Goal: Information Seeking & Learning: Learn about a topic

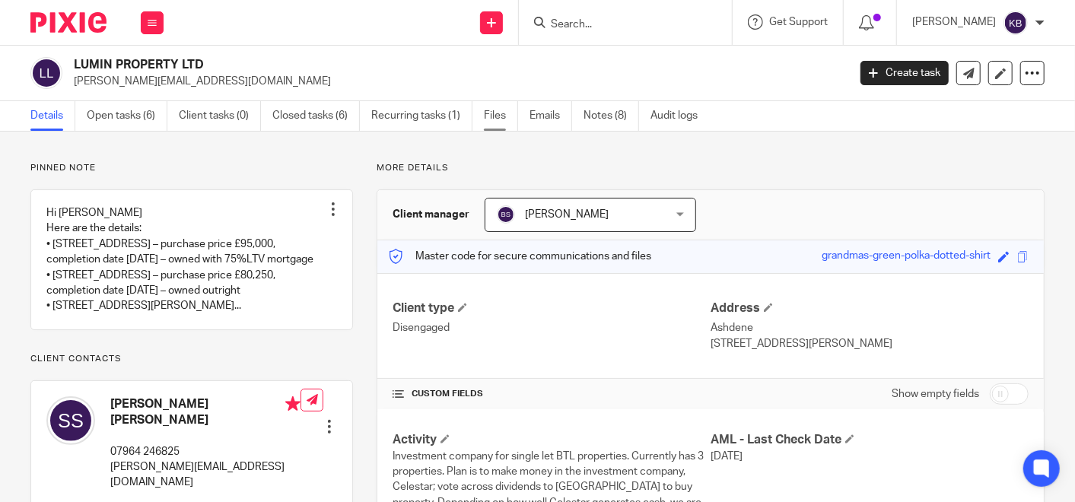
click at [497, 118] on link "Files" at bounding box center [501, 116] width 34 height 30
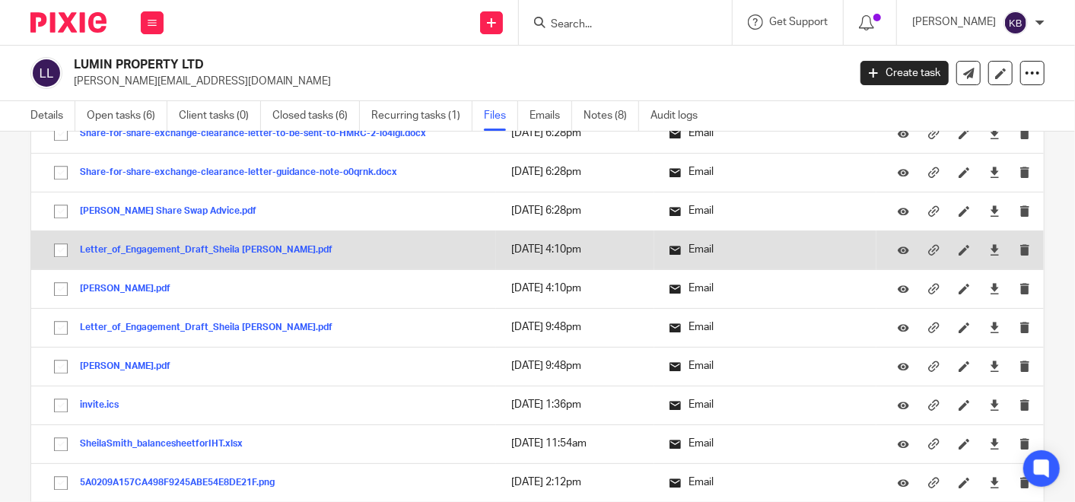
scroll to position [2451, 0]
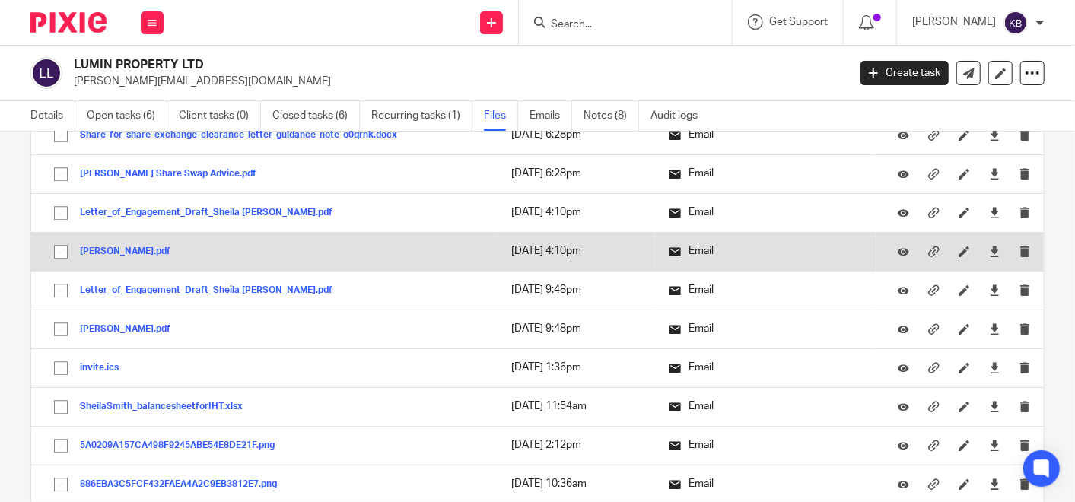
click at [148, 247] on button "Proposal_Sheila Smith.pdf" at bounding box center [131, 252] width 102 height 11
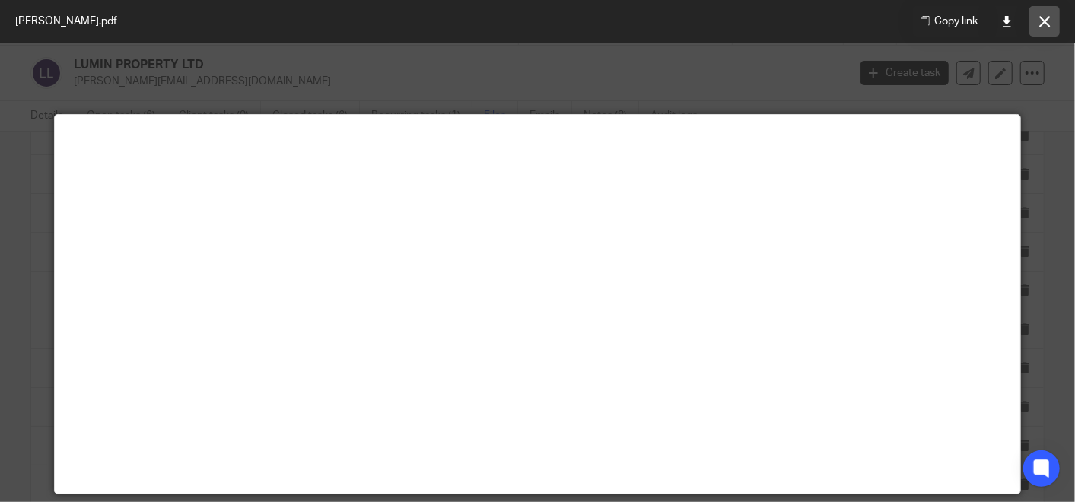
click at [1042, 9] on button at bounding box center [1044, 21] width 30 height 30
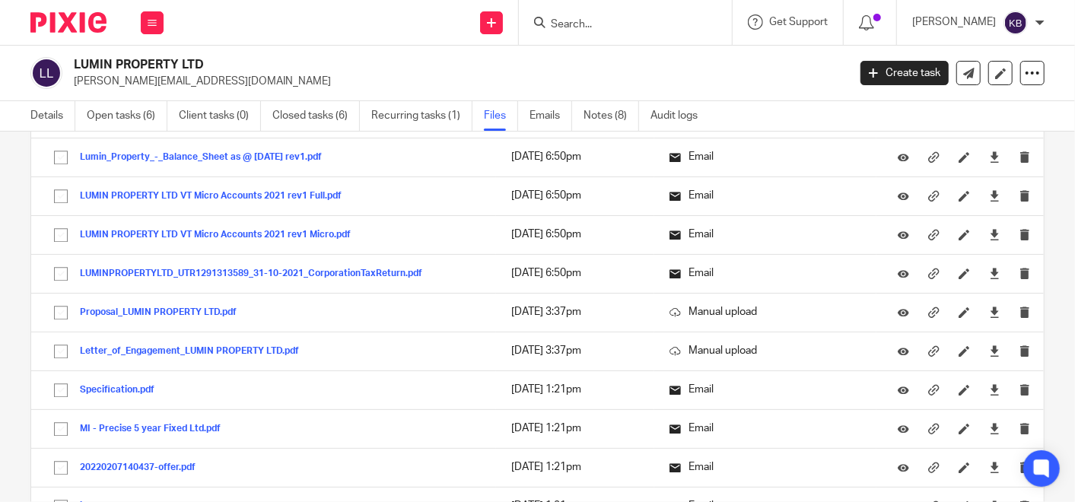
scroll to position [5579, 0]
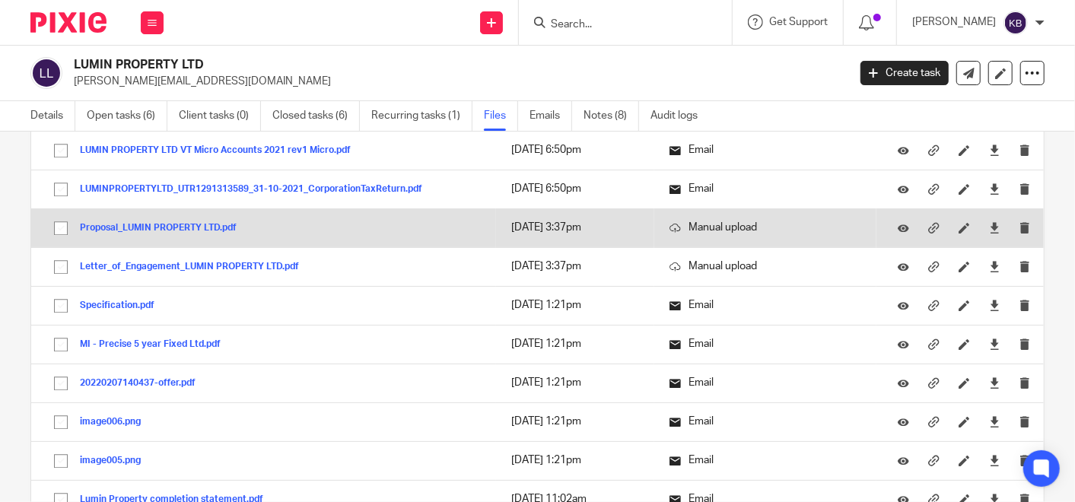
click at [142, 223] on button "Proposal_LUMIN PROPERTY LTD.pdf" at bounding box center [164, 228] width 168 height 11
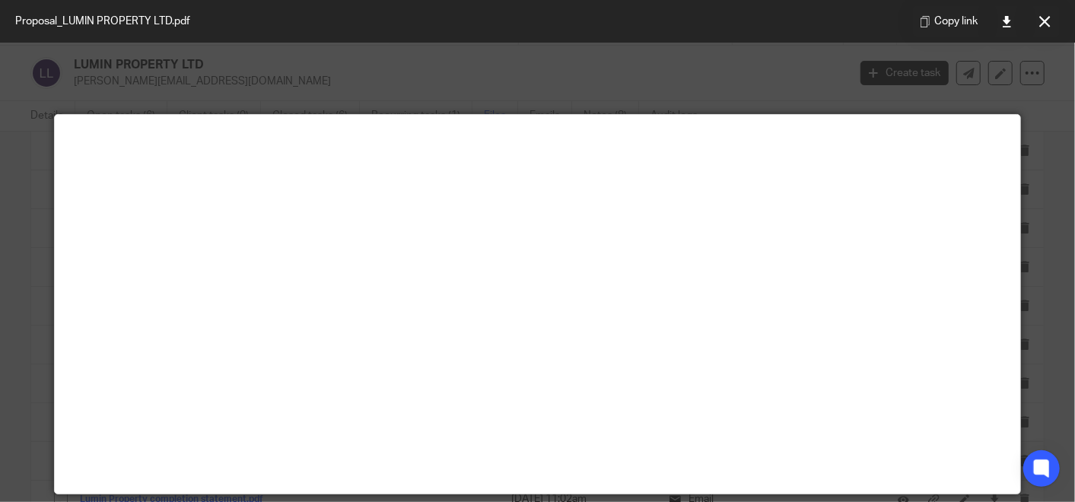
click at [1039, 20] on icon at bounding box center [1044, 21] width 11 height 11
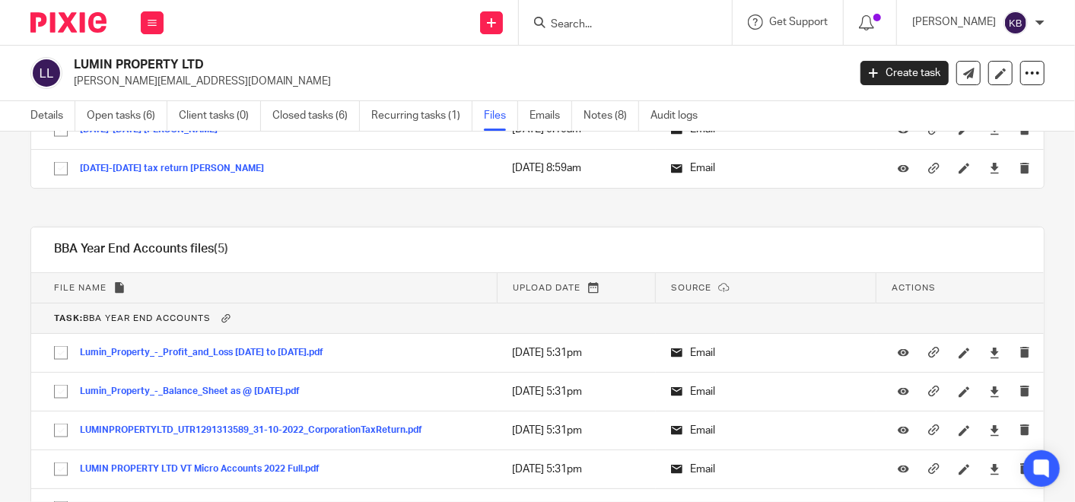
scroll to position [14148, 0]
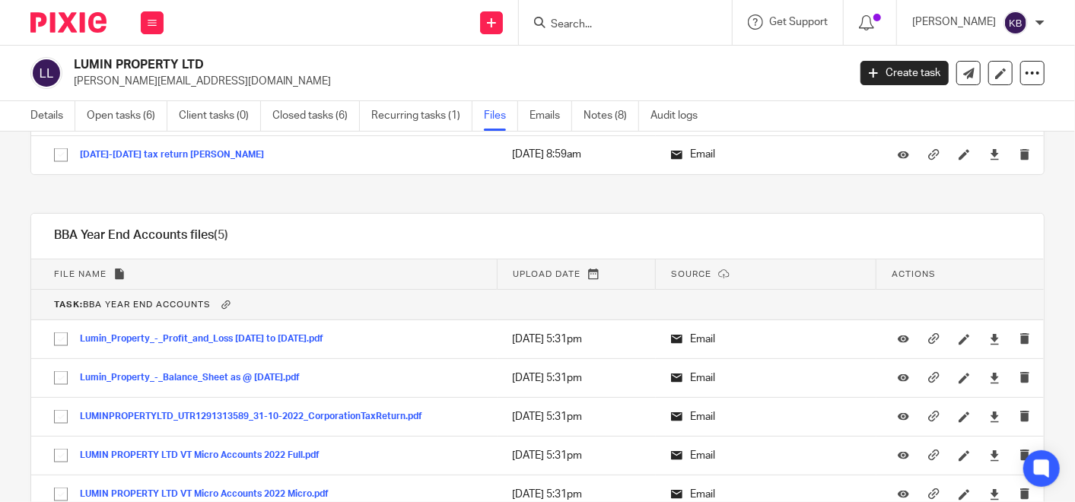
click at [583, 23] on input "Search" at bounding box center [617, 25] width 137 height 14
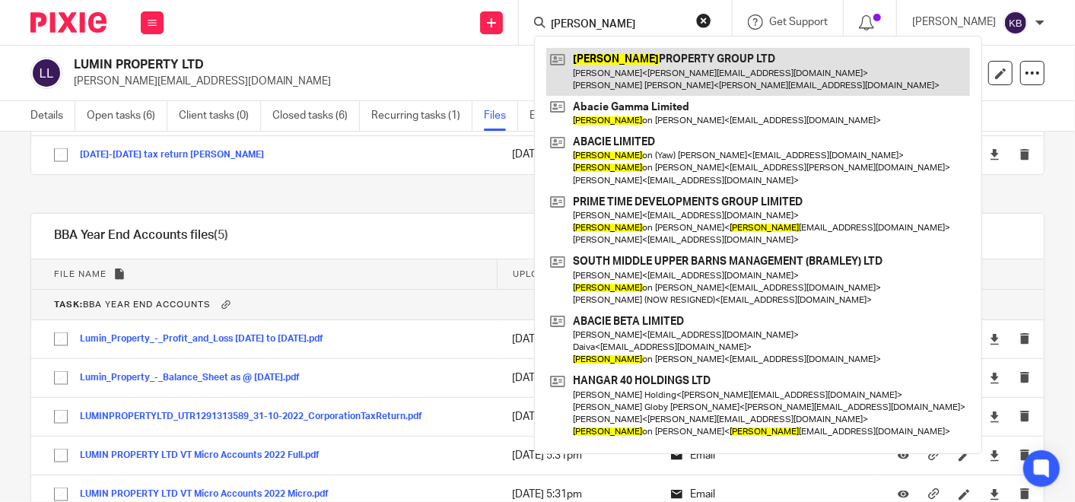
type input "jas"
click at [622, 59] on link at bounding box center [758, 71] width 424 height 47
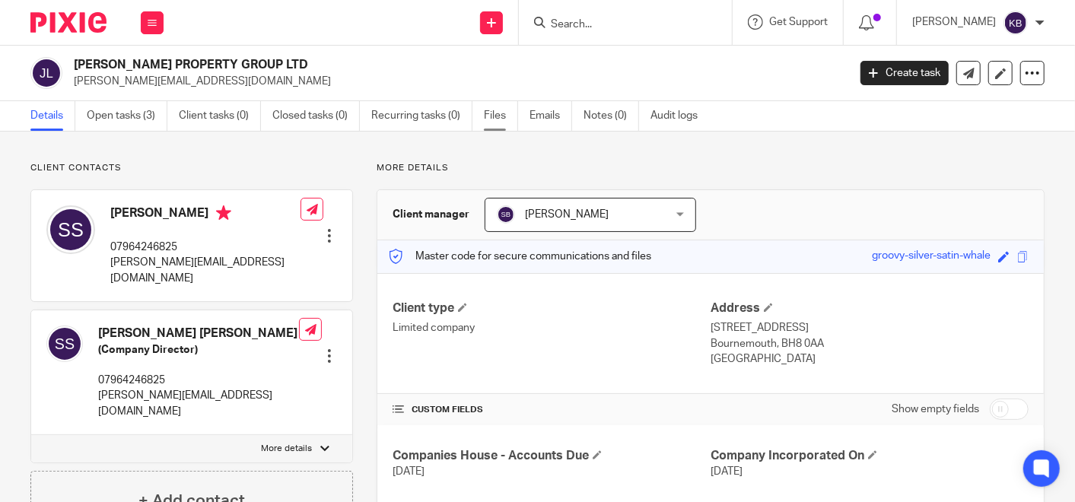
click at [488, 108] on link "Files" at bounding box center [501, 116] width 34 height 30
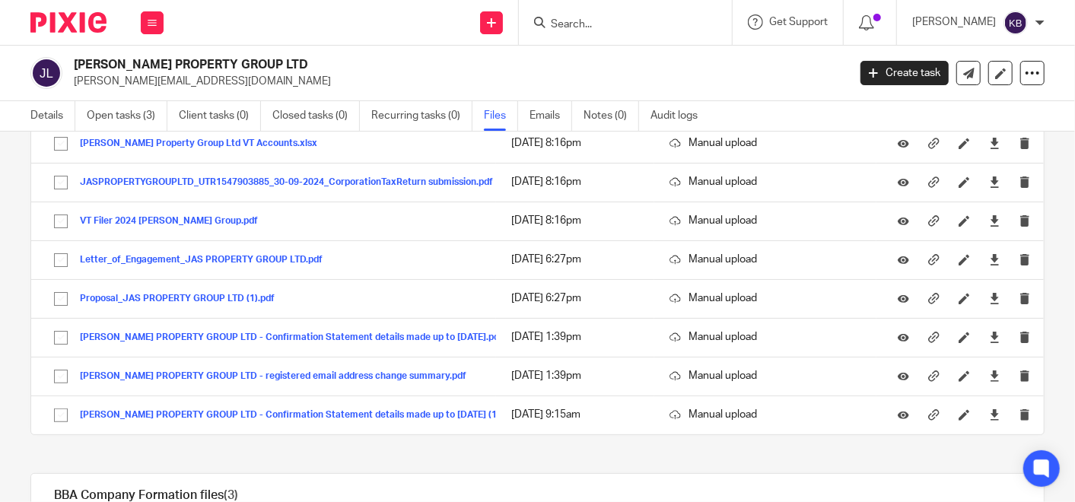
scroll to position [169, 0]
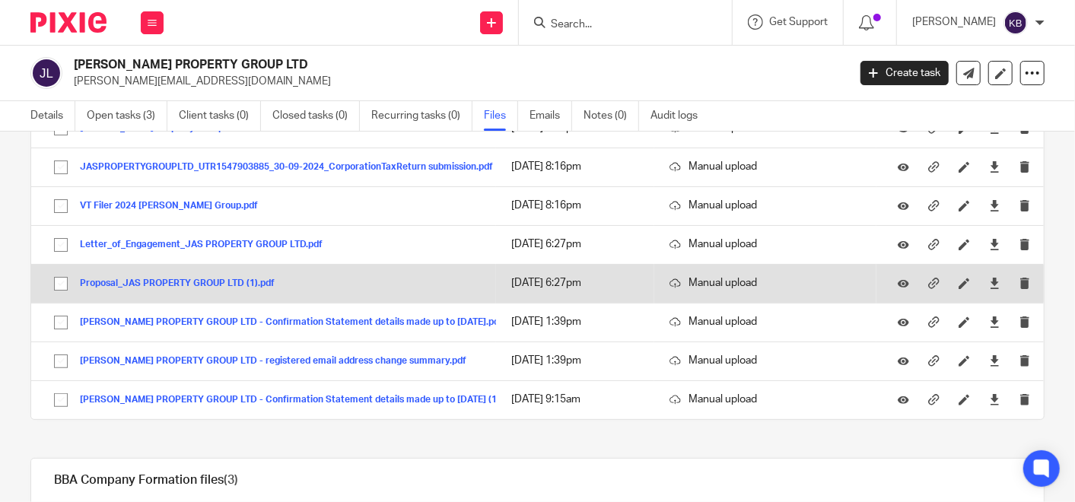
click at [219, 282] on button "Proposal_JAS PROPERTY GROUP LTD (1).pdf" at bounding box center [183, 283] width 206 height 11
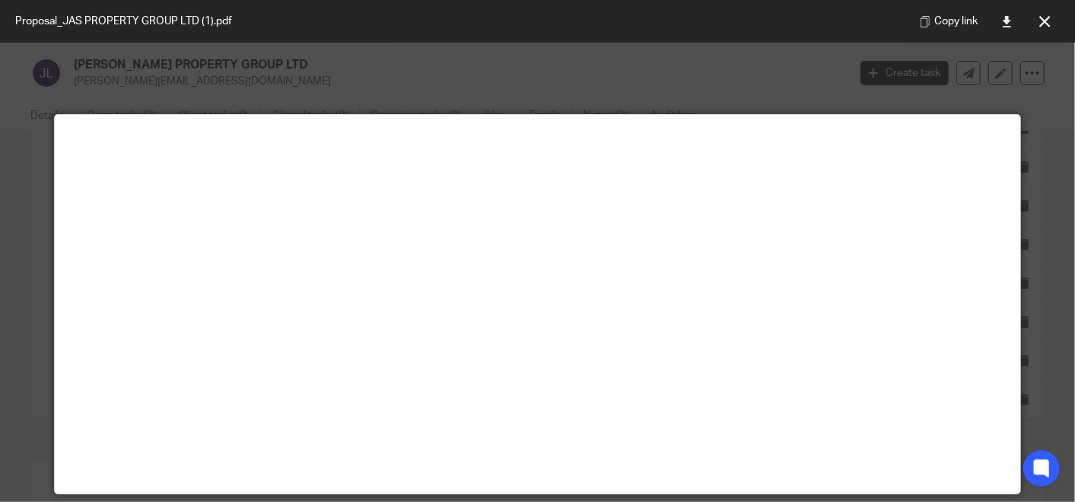
click at [1041, 17] on icon at bounding box center [1044, 21] width 11 height 11
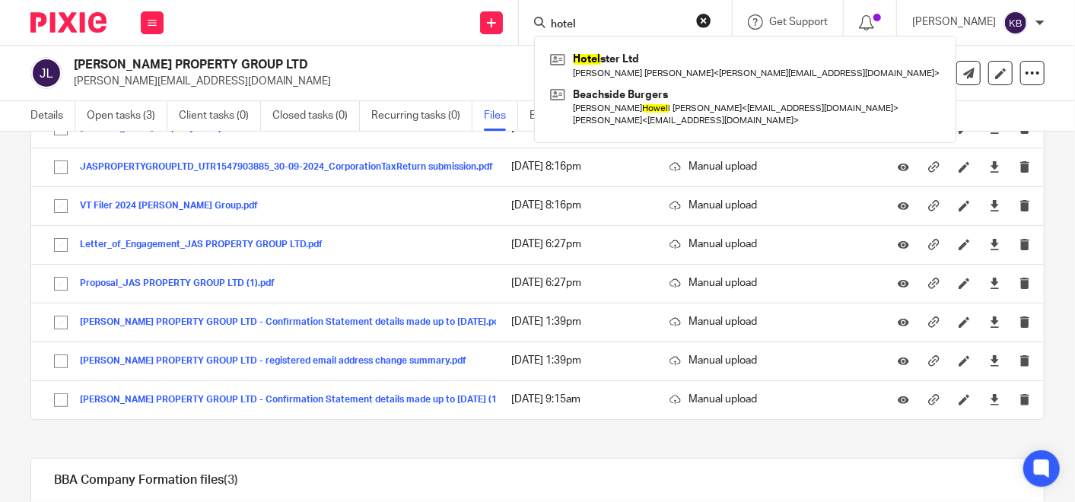
click at [602, 23] on input "hotel" at bounding box center [617, 25] width 137 height 14
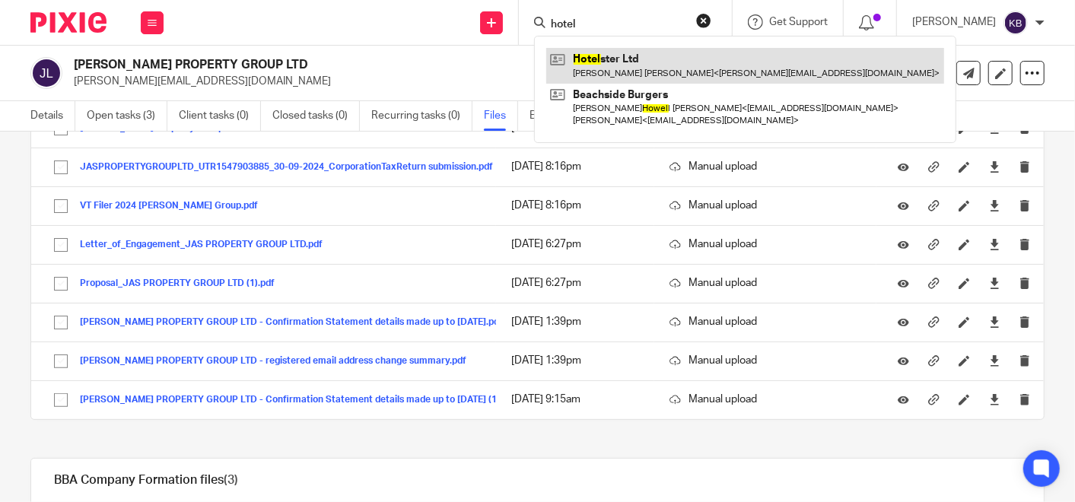
type input "hotel"
click at [631, 67] on link at bounding box center [745, 65] width 398 height 35
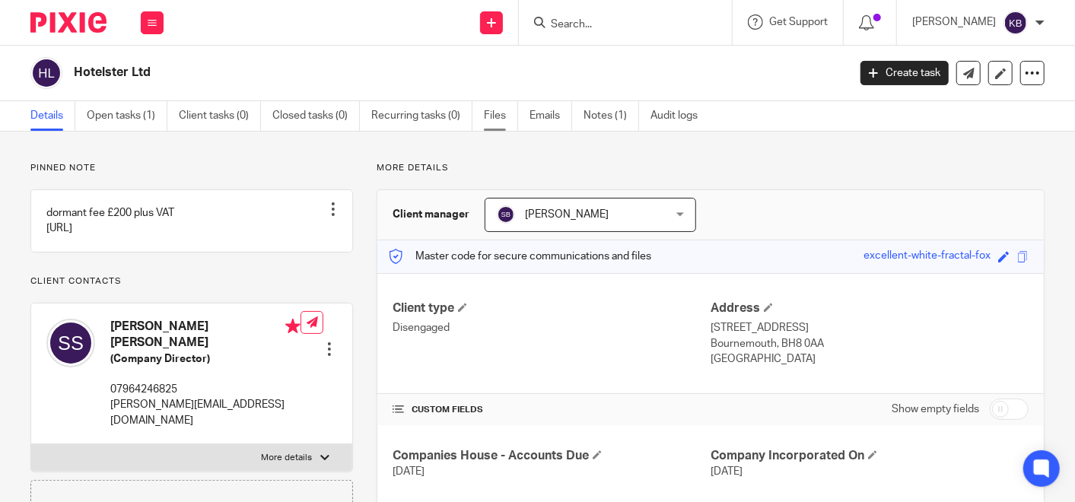
click at [488, 110] on link "Files" at bounding box center [501, 116] width 34 height 30
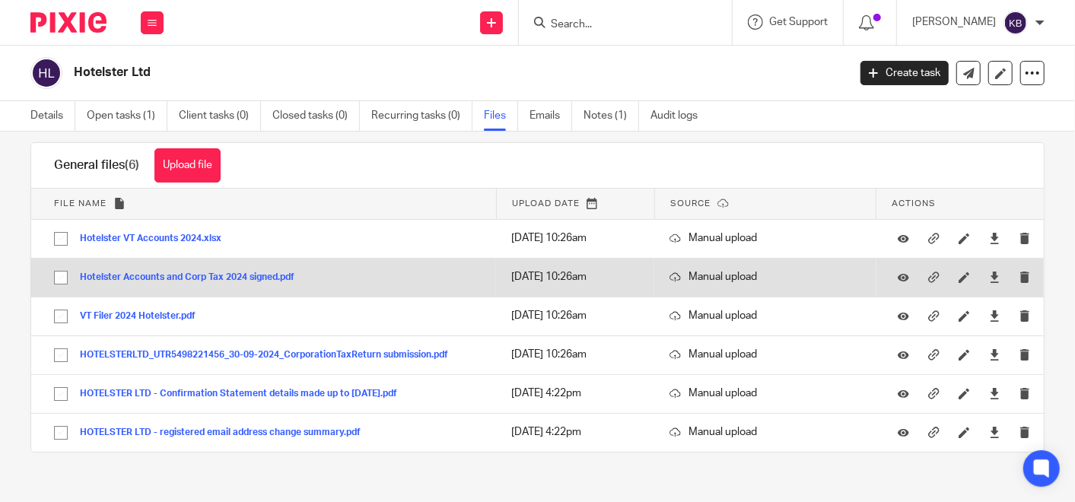
scroll to position [37, 0]
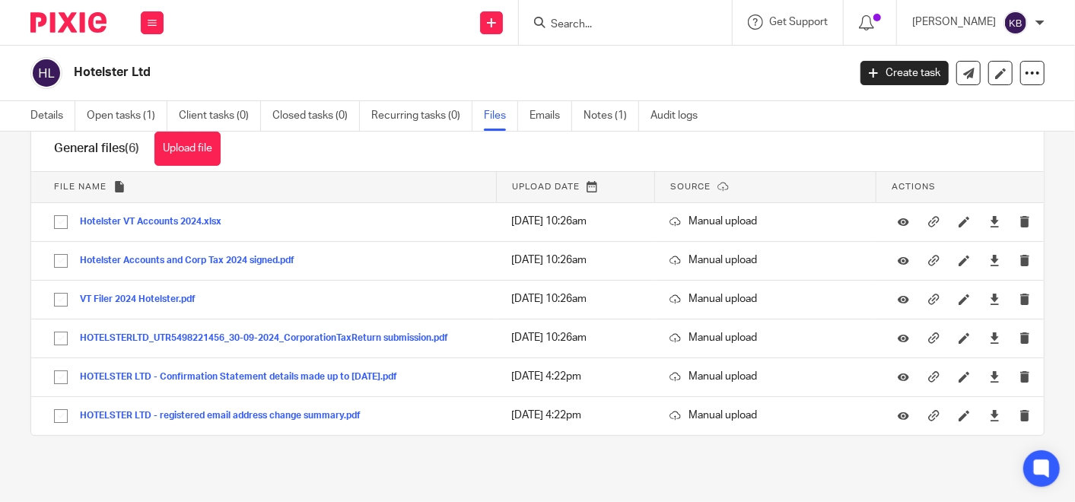
click at [591, 24] on input "Search" at bounding box center [617, 25] width 137 height 14
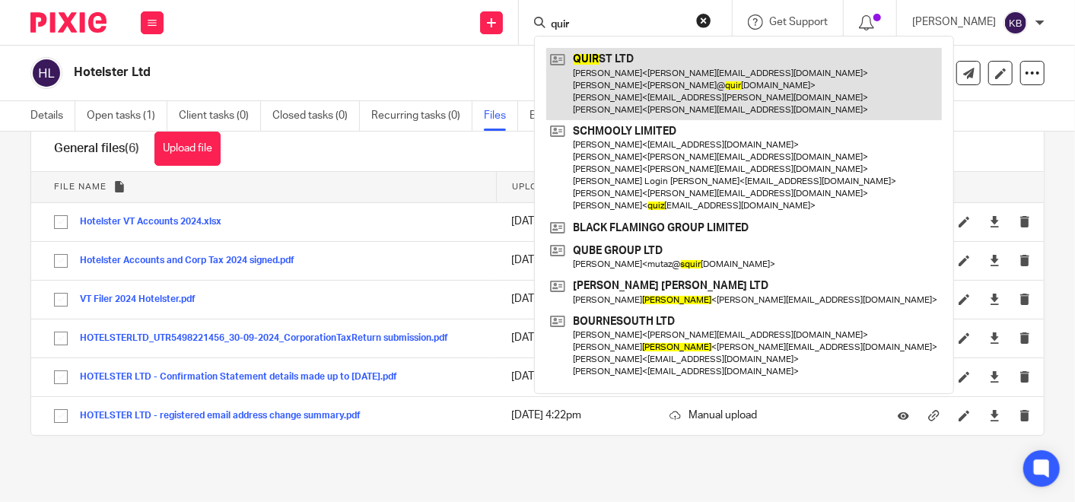
type input "quir"
click at [610, 72] on link at bounding box center [744, 84] width 396 height 72
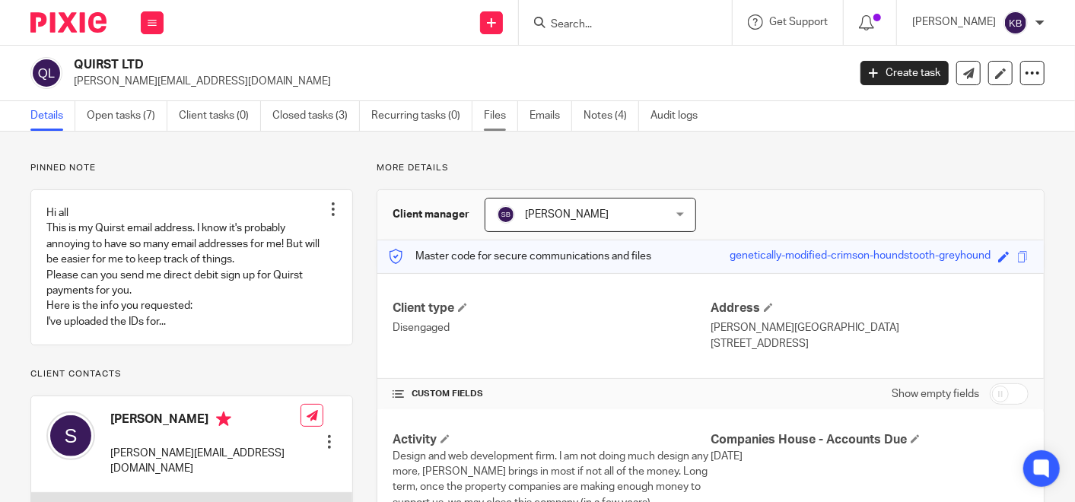
click at [486, 112] on link "Files" at bounding box center [501, 116] width 34 height 30
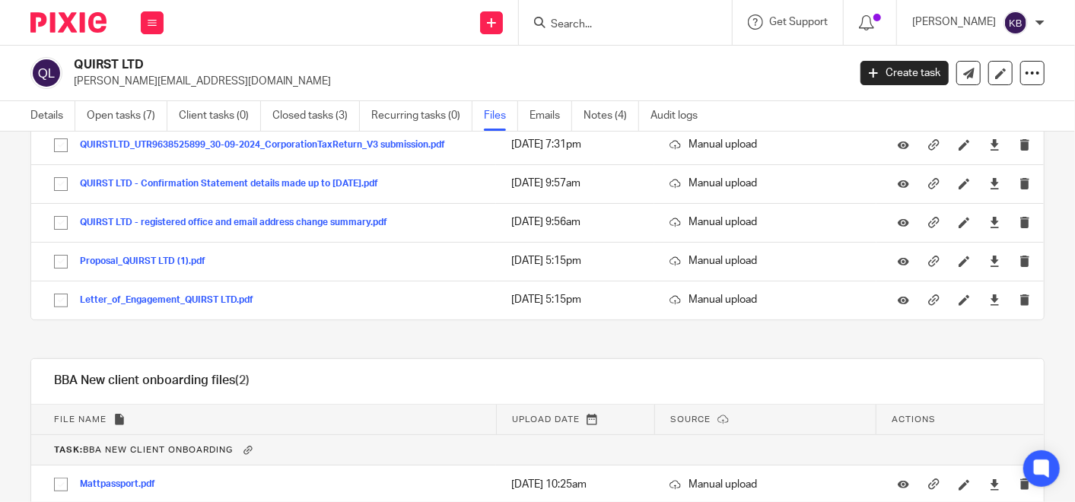
scroll to position [253, 0]
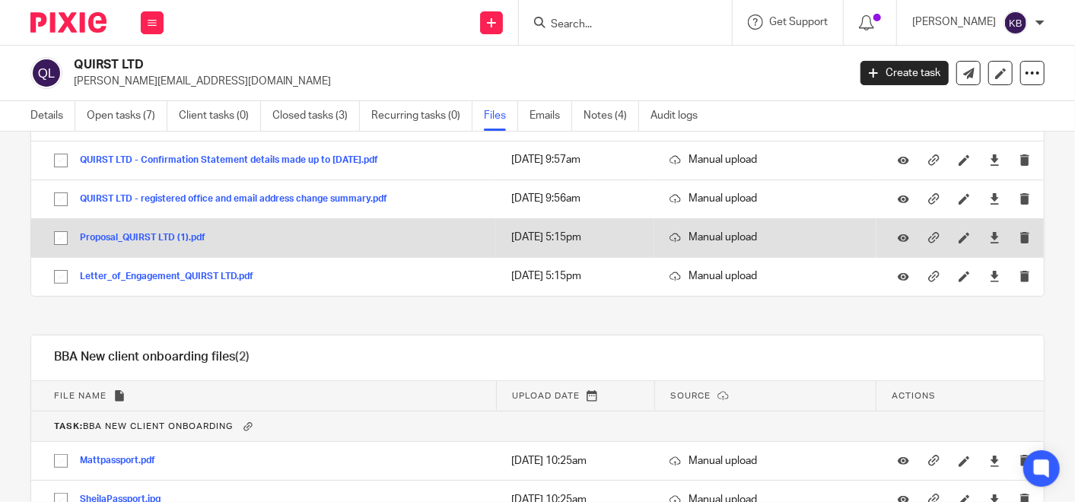
click at [108, 233] on button "Proposal_QUIRST LTD (1).pdf" at bounding box center [148, 238] width 137 height 11
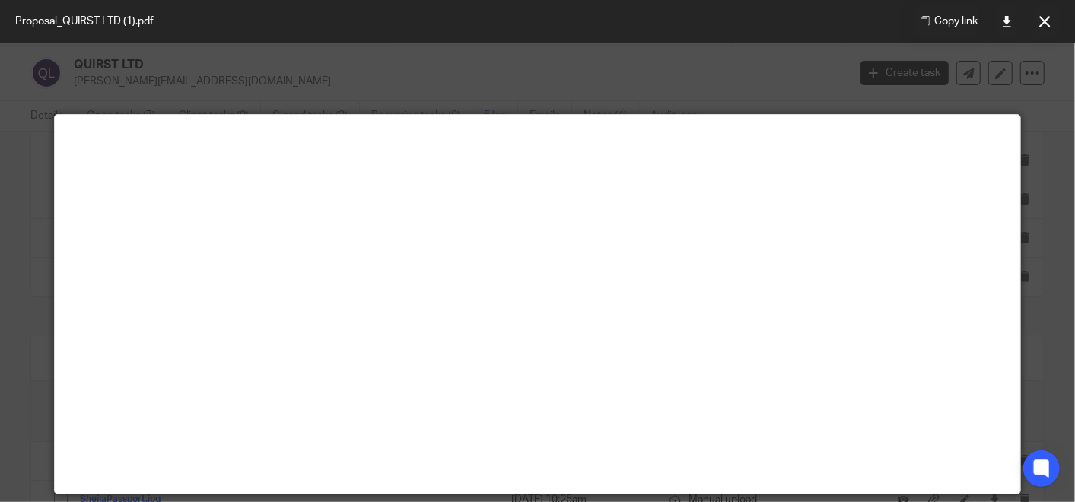
click at [1041, 17] on icon at bounding box center [1044, 21] width 11 height 11
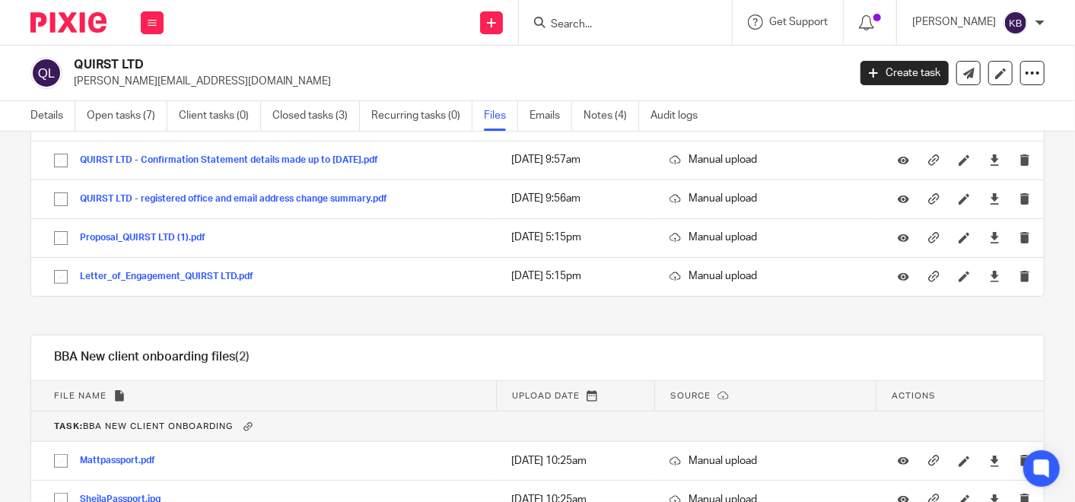
click at [593, 20] on input "Search" at bounding box center [617, 25] width 137 height 14
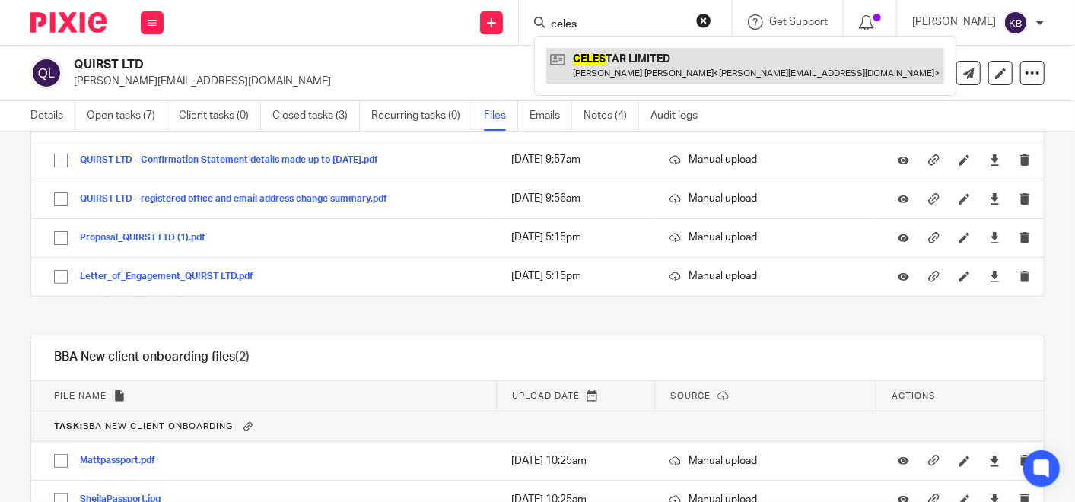
type input "celes"
click at [631, 67] on link at bounding box center [745, 65] width 398 height 35
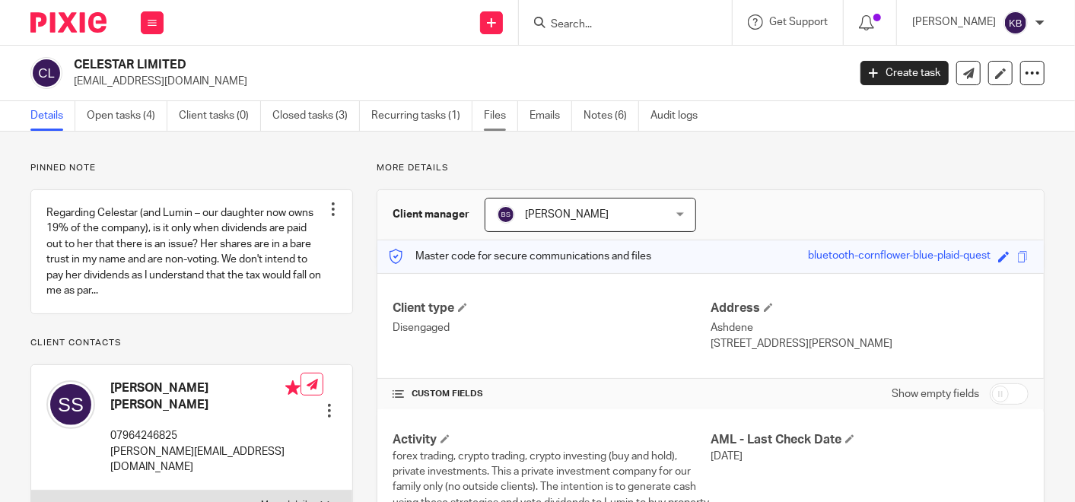
click at [495, 113] on link "Files" at bounding box center [501, 116] width 34 height 30
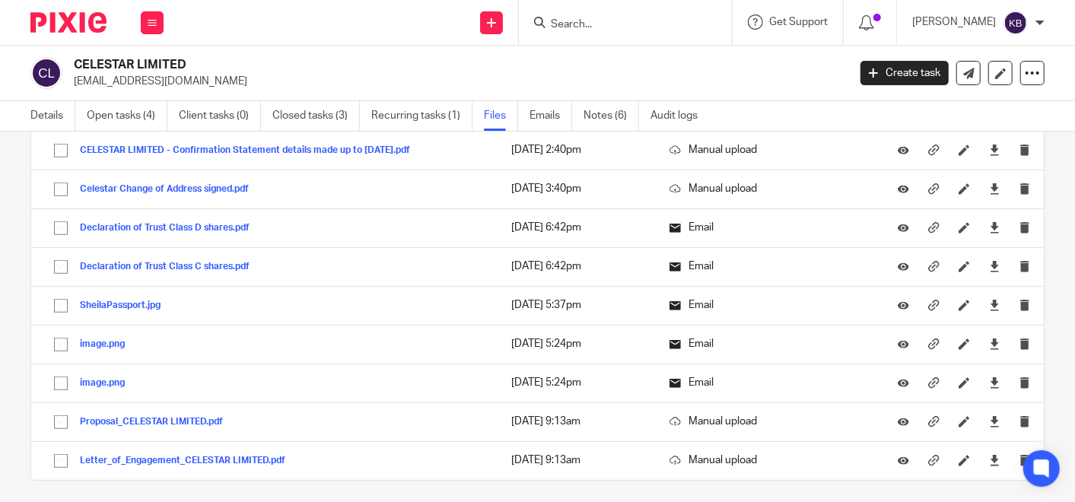
scroll to position [930, 0]
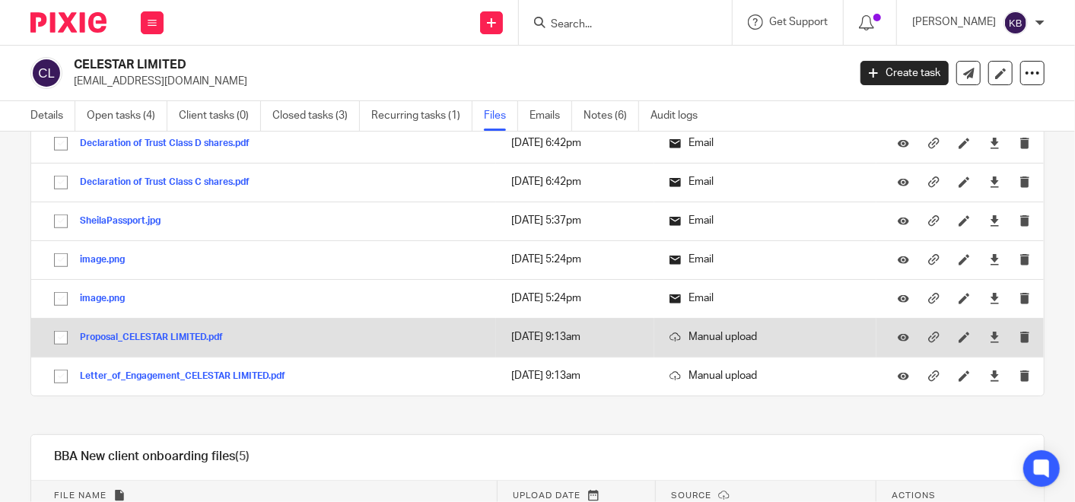
click at [143, 332] on button "Proposal_CELESTAR LIMITED.pdf" at bounding box center [157, 337] width 154 height 11
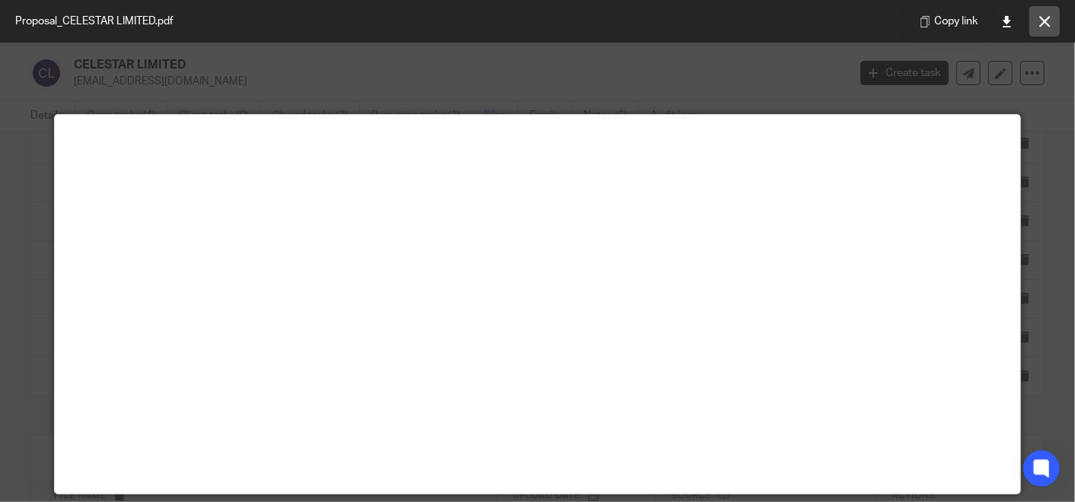
click at [1035, 23] on button at bounding box center [1044, 21] width 30 height 30
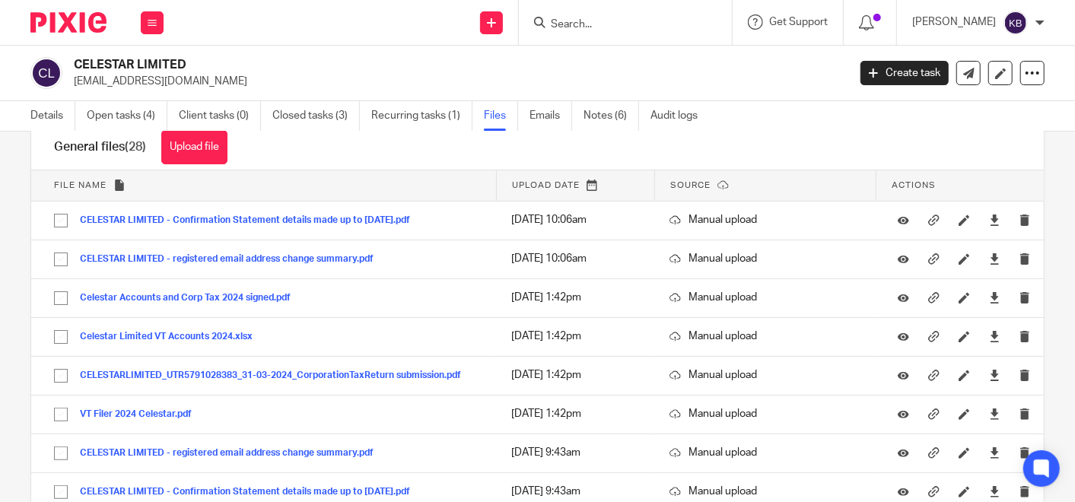
scroll to position [0, 0]
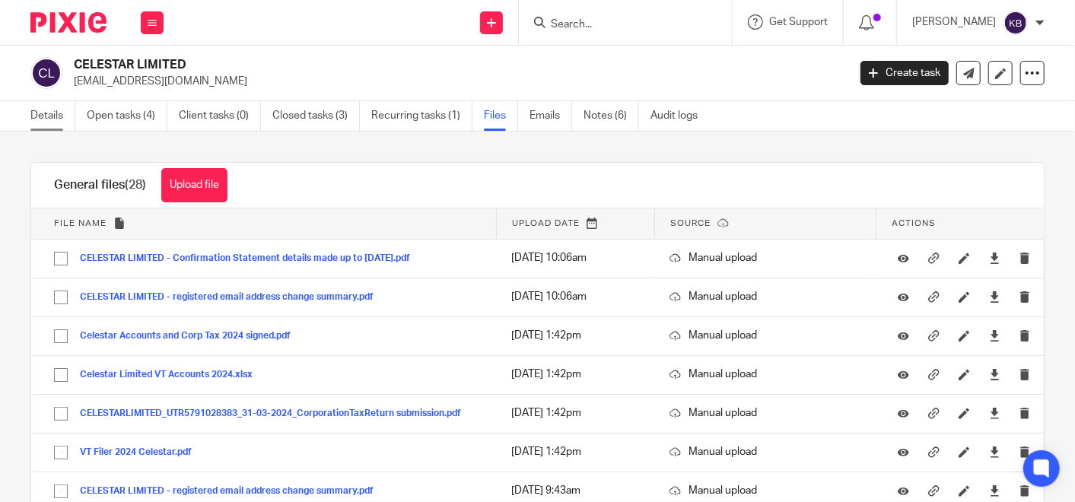
click at [47, 115] on link "Details" at bounding box center [52, 116] width 45 height 30
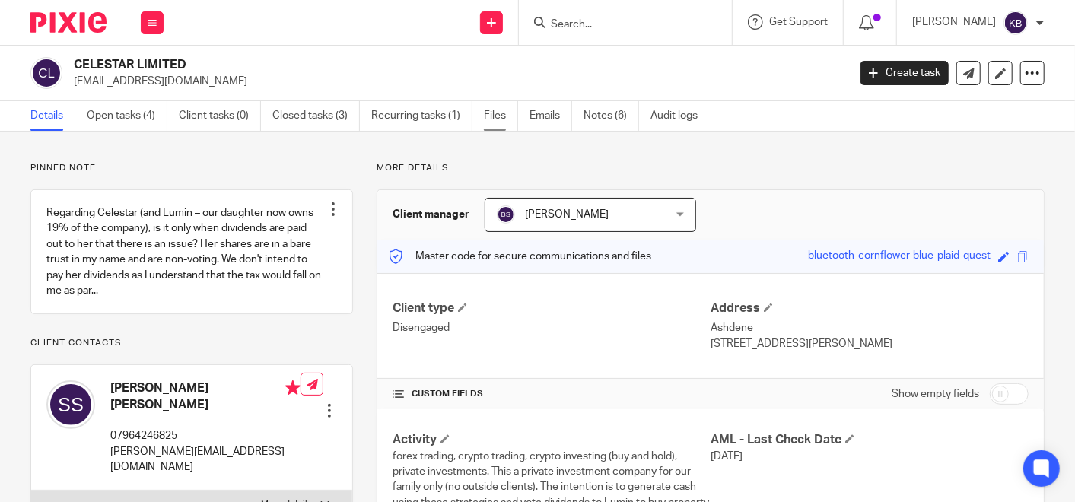
click at [498, 111] on link "Files" at bounding box center [501, 116] width 34 height 30
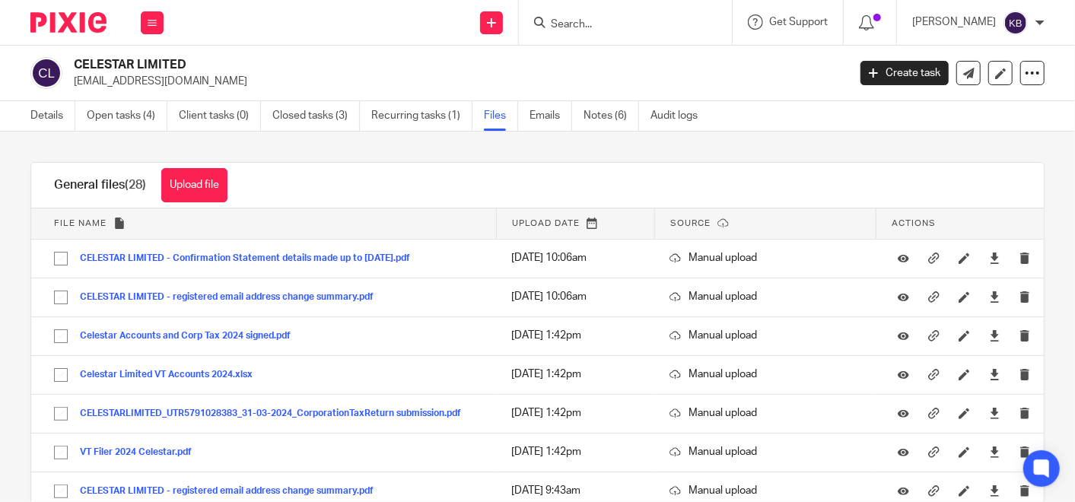
scroll to position [84, 0]
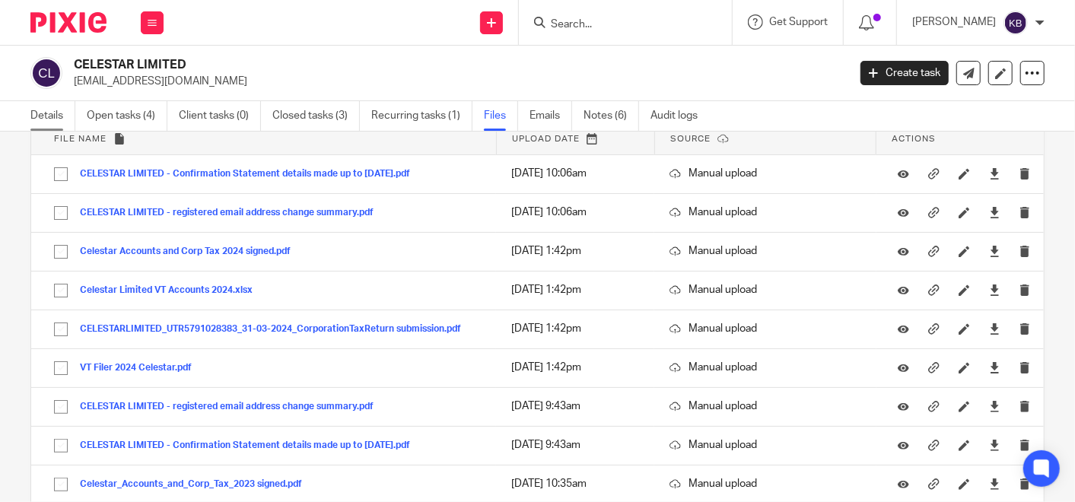
click at [52, 111] on link "Details" at bounding box center [52, 116] width 45 height 30
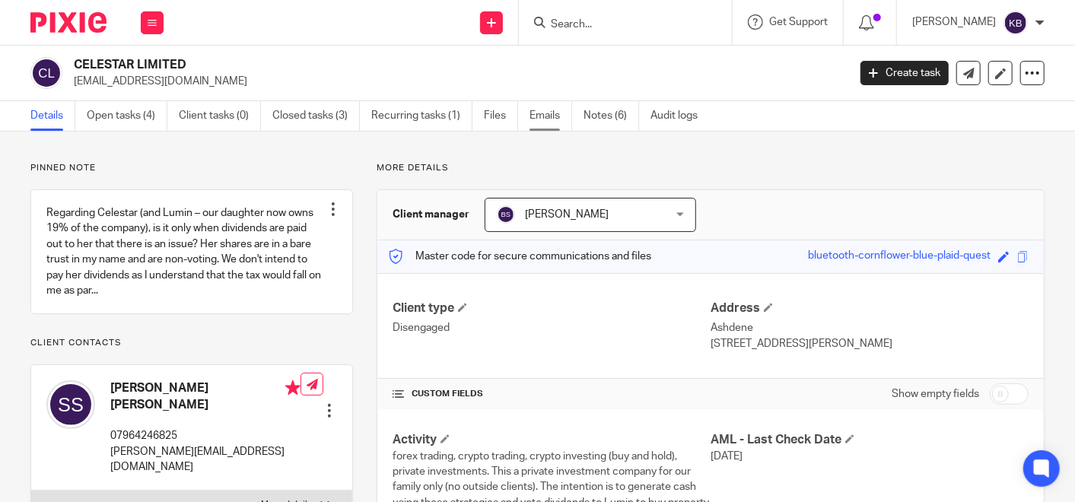
click at [538, 115] on link "Emails" at bounding box center [551, 116] width 43 height 30
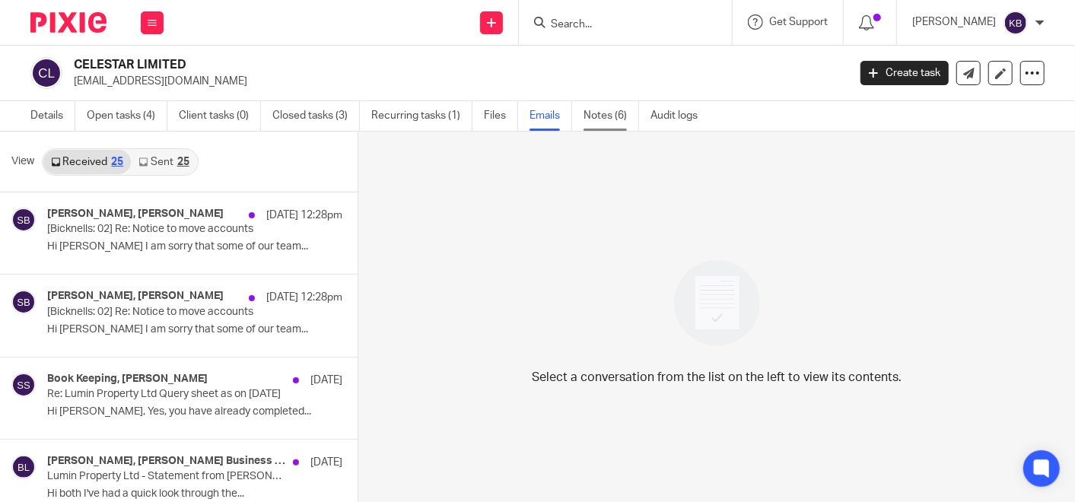
click at [604, 113] on link "Notes (6)" at bounding box center [612, 116] width 56 height 30
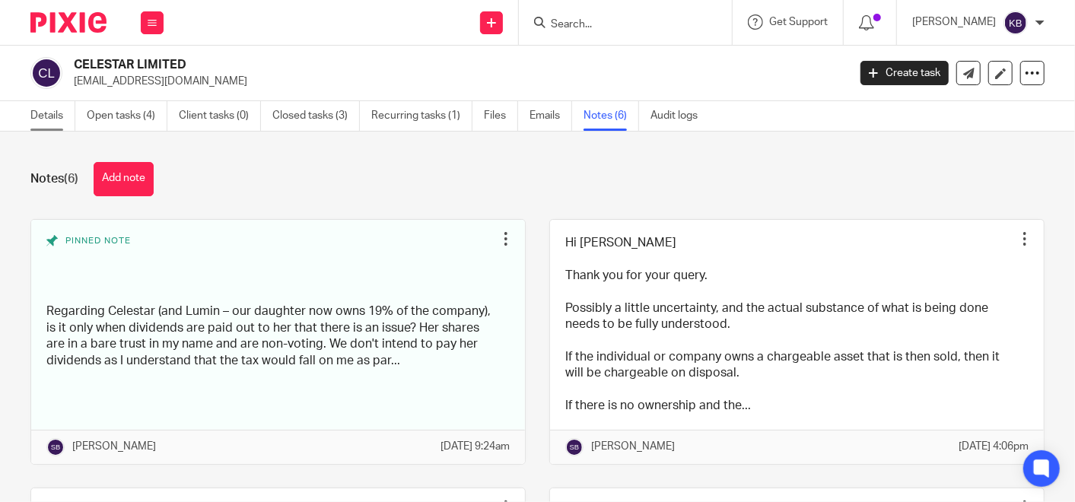
click at [43, 113] on link "Details" at bounding box center [52, 116] width 45 height 30
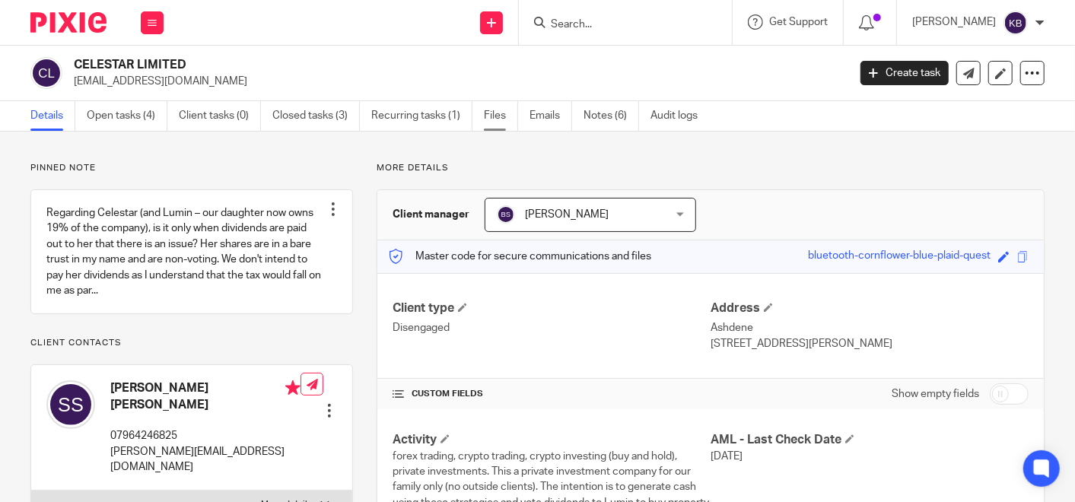
click at [491, 118] on link "Files" at bounding box center [501, 116] width 34 height 30
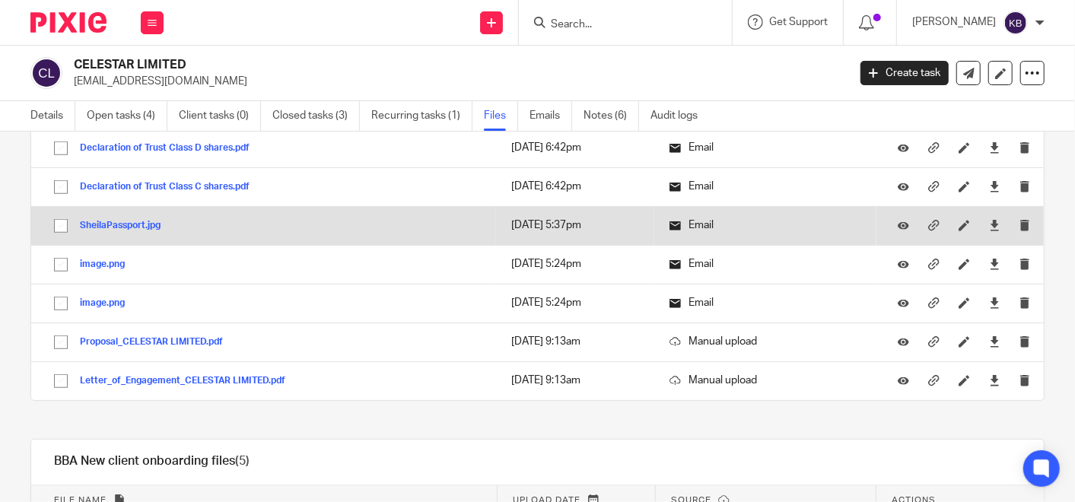
scroll to position [930, 0]
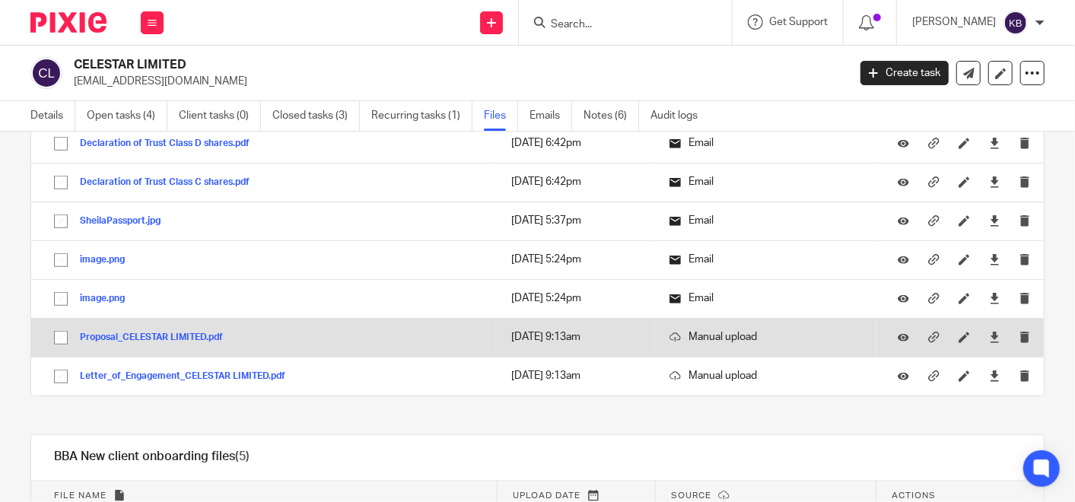
click at [187, 332] on button "Proposal_CELESTAR LIMITED.pdf" at bounding box center [157, 337] width 154 height 11
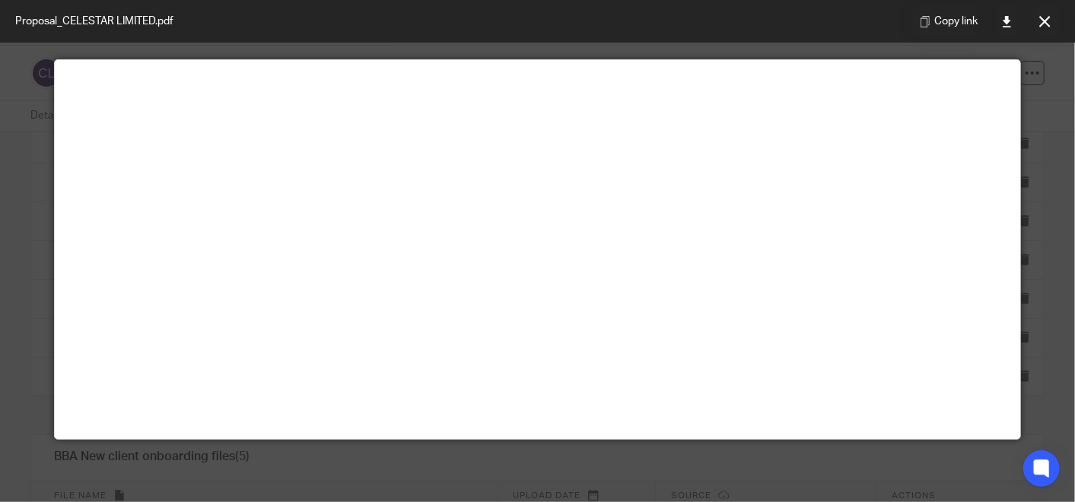
scroll to position [107, 0]
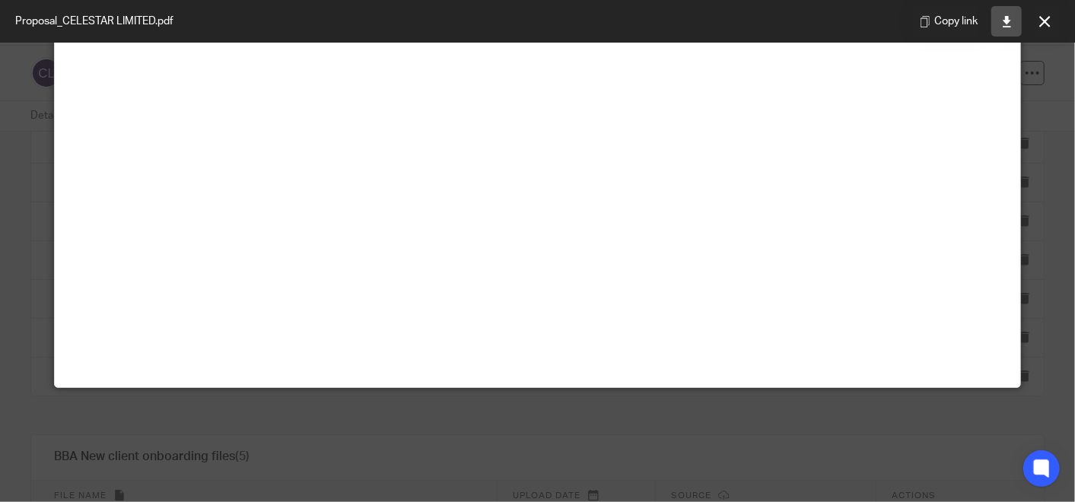
click at [1004, 14] on link at bounding box center [1006, 21] width 30 height 30
